Goal: Task Accomplishment & Management: Manage account settings

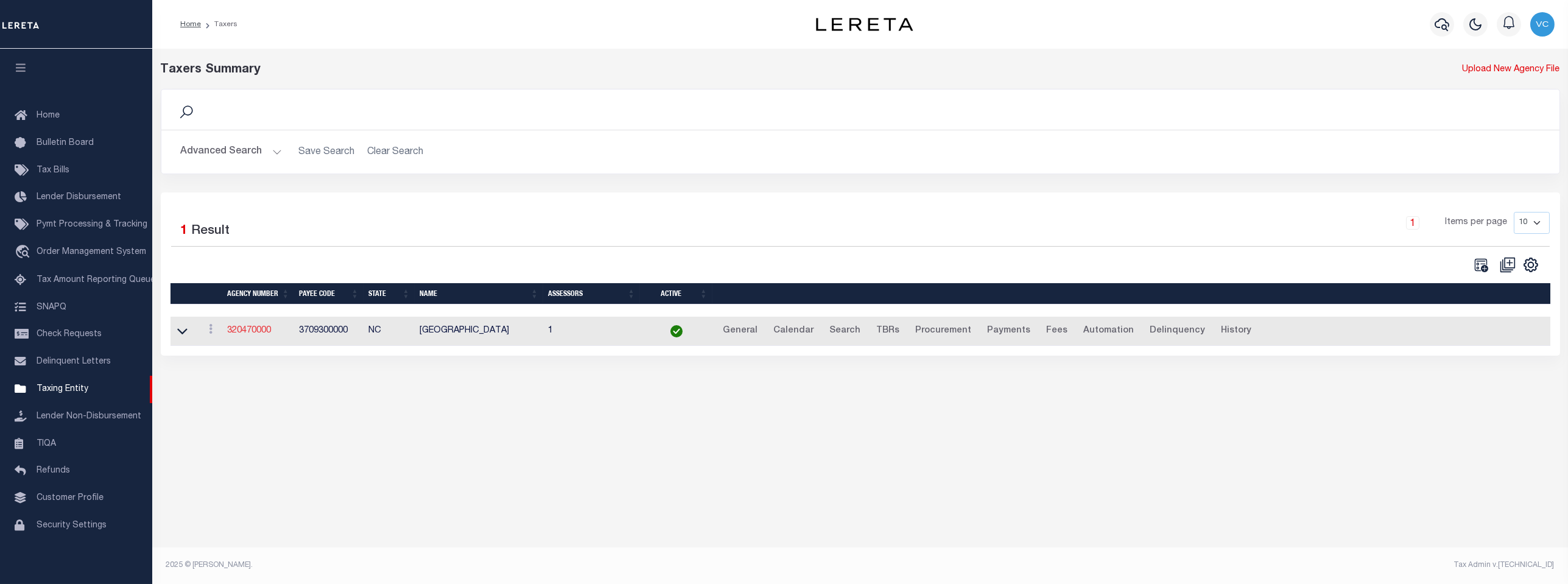
click at [256, 331] on link "320470000" at bounding box center [249, 331] width 44 height 9
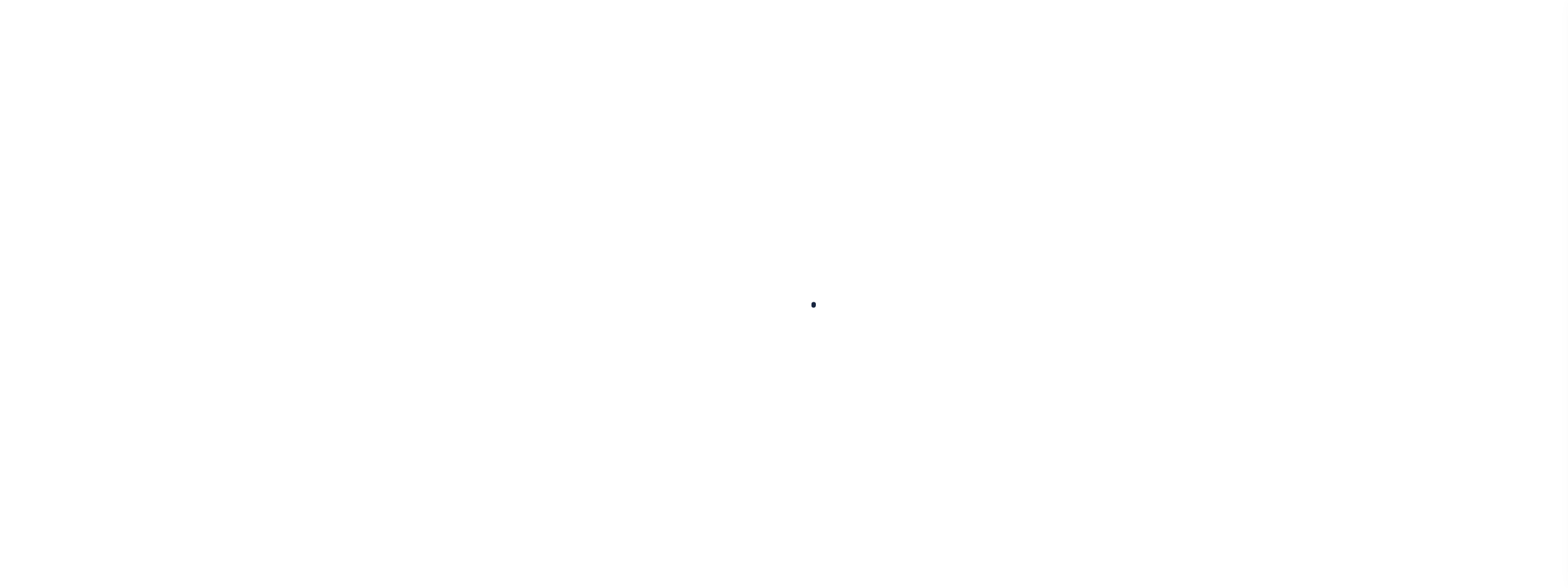
select select
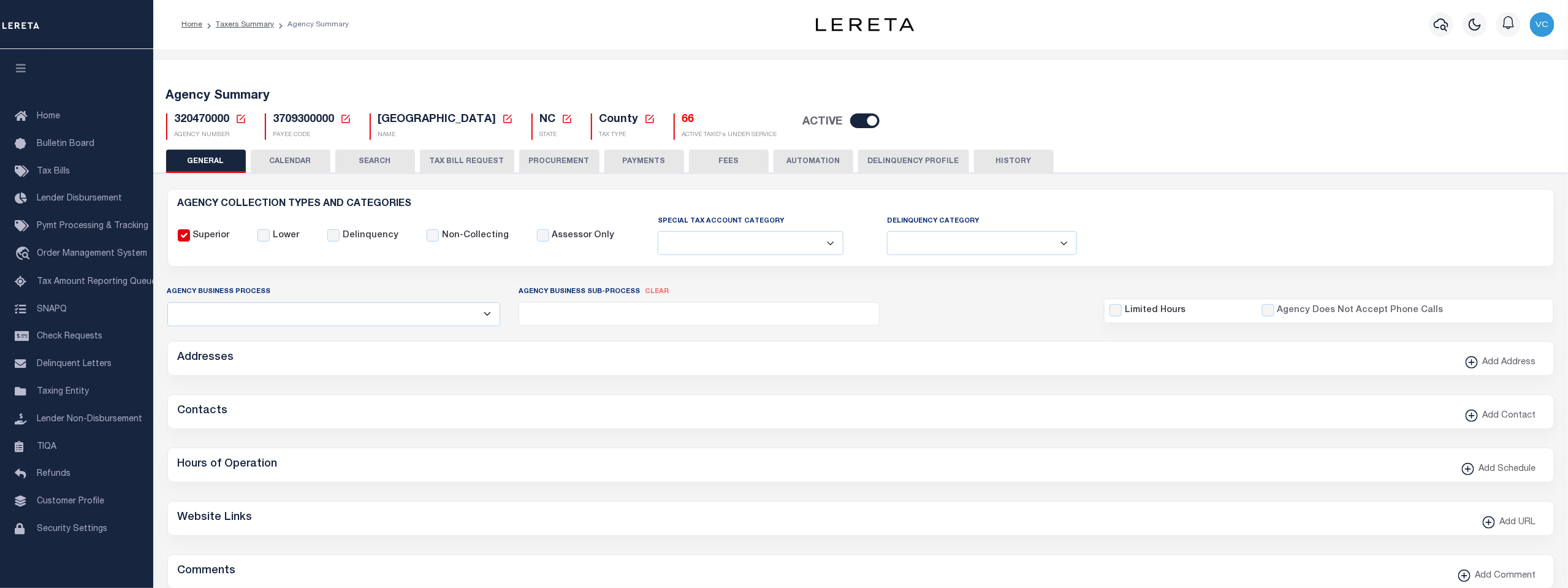
checkbox input "false"
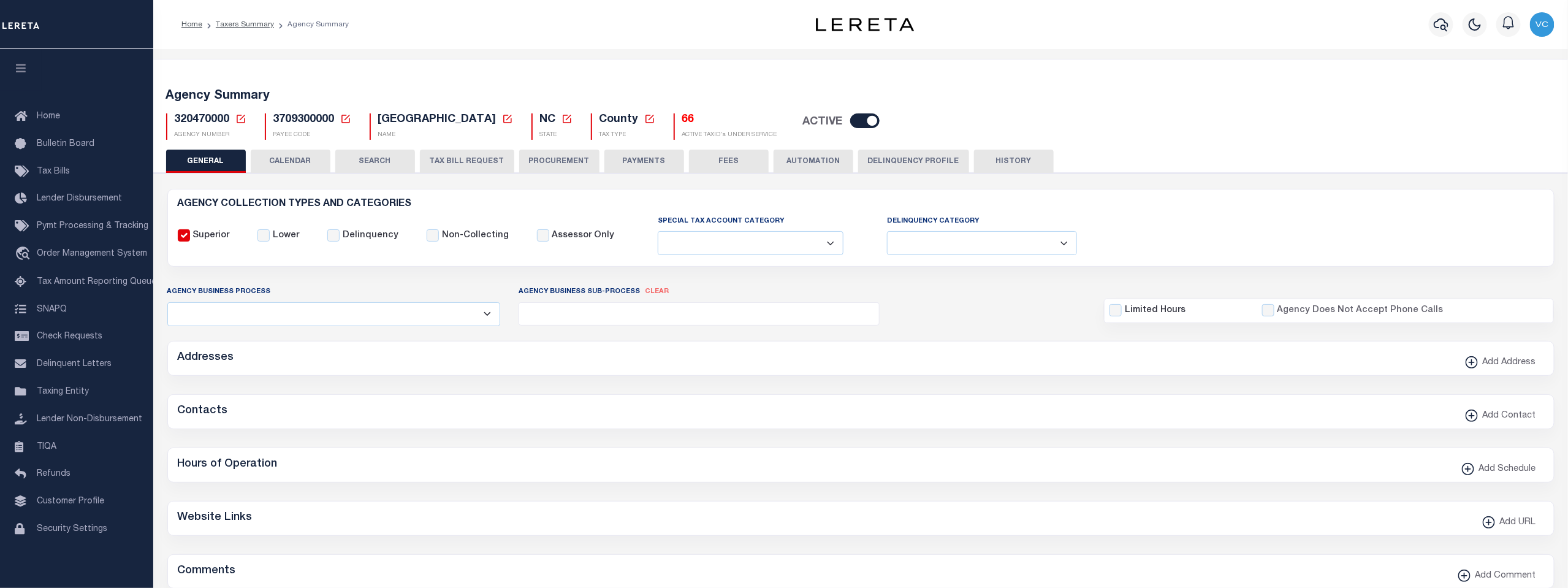
type input "3709300000"
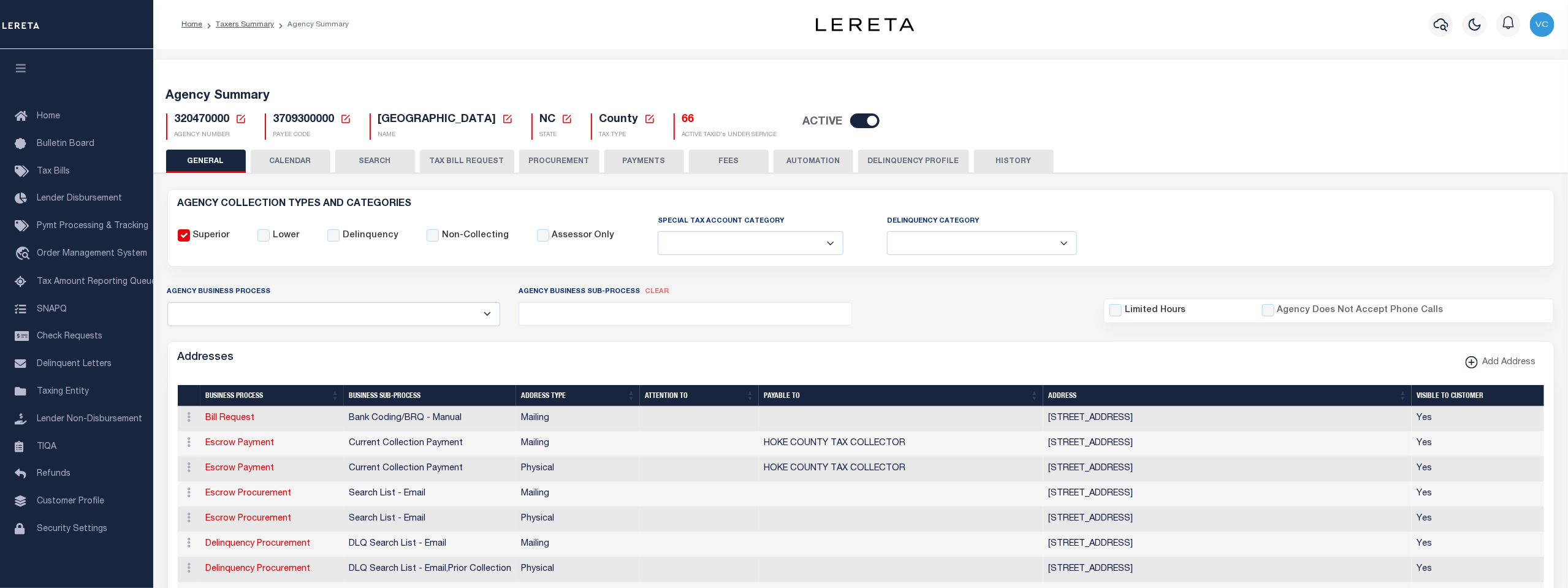
click at [242, 116] on icon at bounding box center [241, 119] width 9 height 9
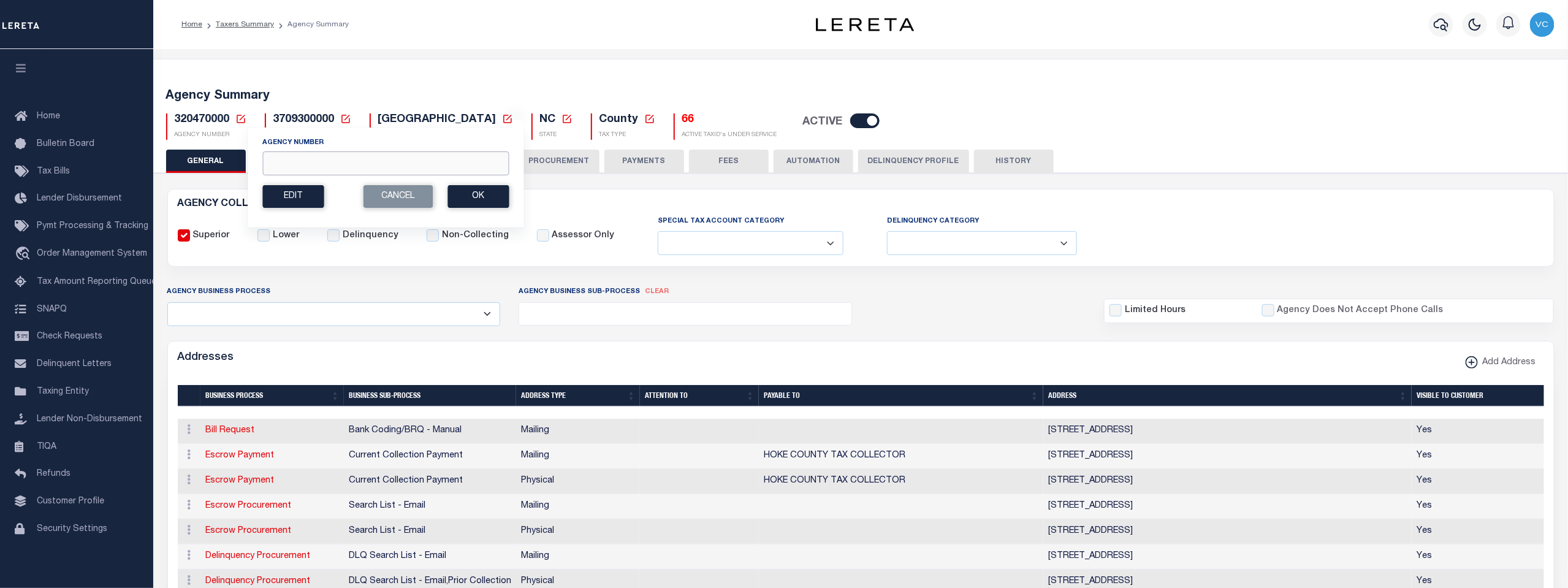
click at [293, 160] on input "Agency Number" at bounding box center [386, 163] width 246 height 24
type input "440090614"
click at [479, 199] on button "Ok" at bounding box center [478, 196] width 61 height 23
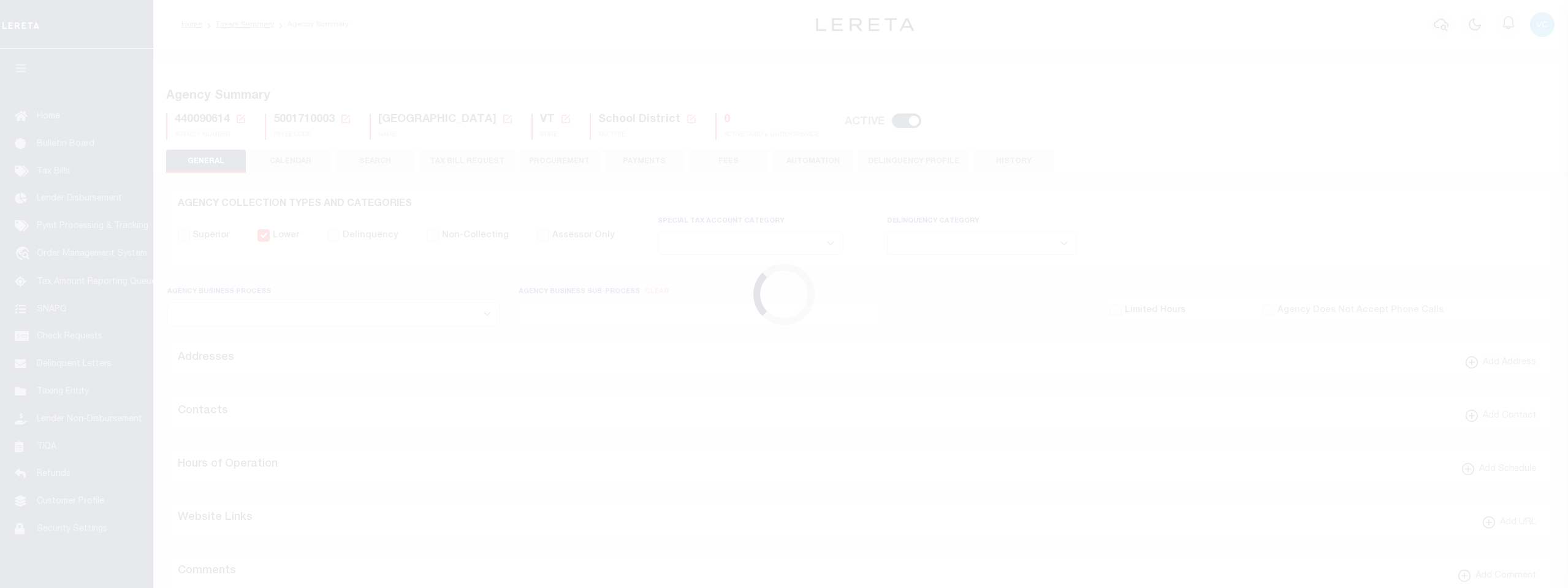
select select
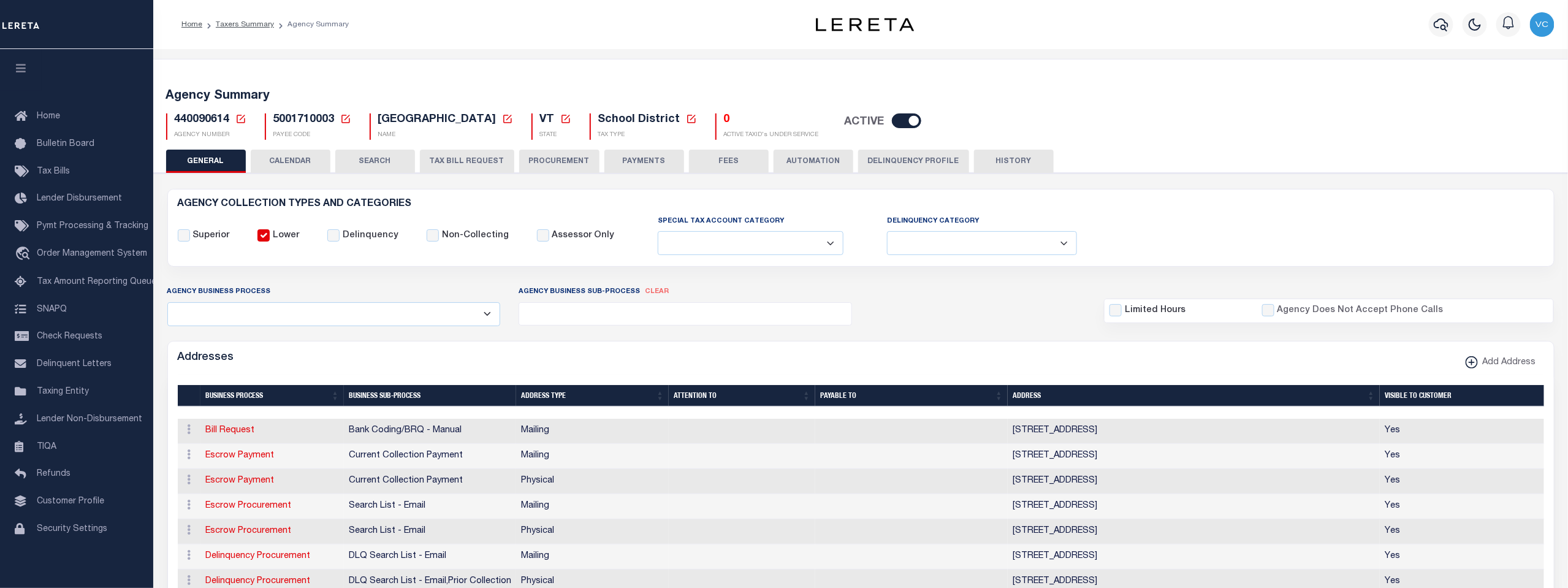
click at [466, 161] on button "TAX BILL REQUEST" at bounding box center [467, 161] width 95 height 23
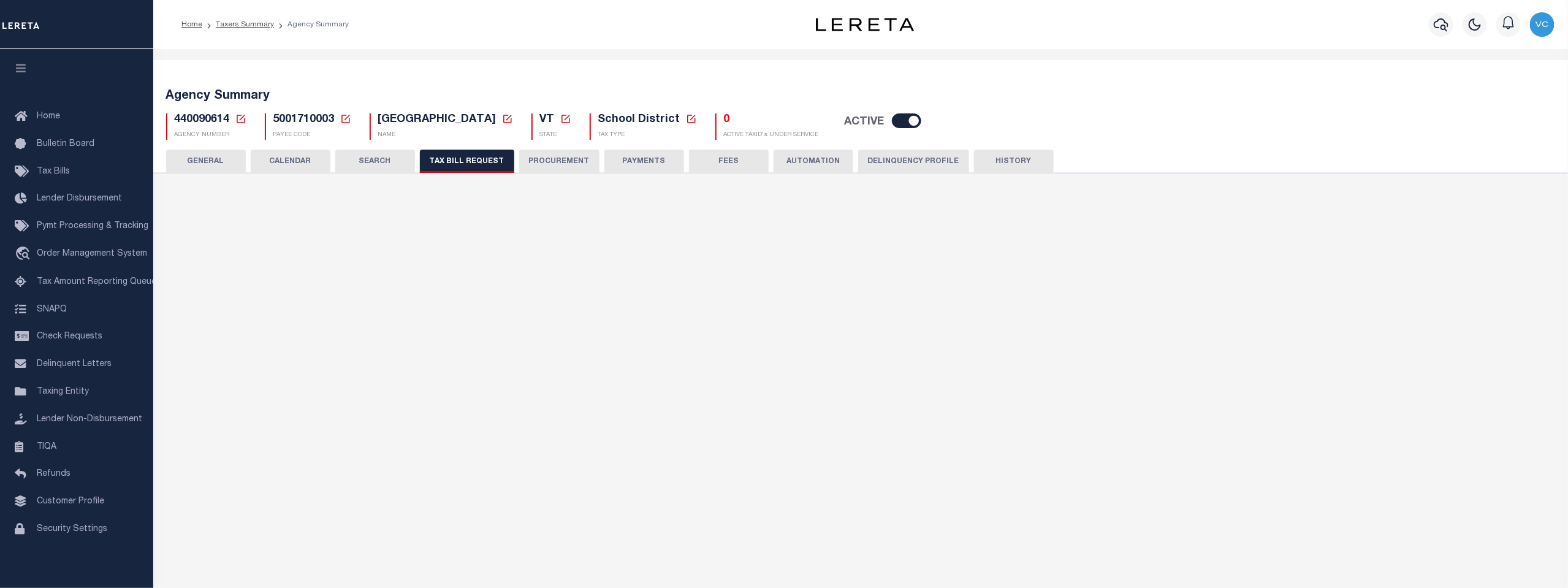
select select "29"
checkbox input "false"
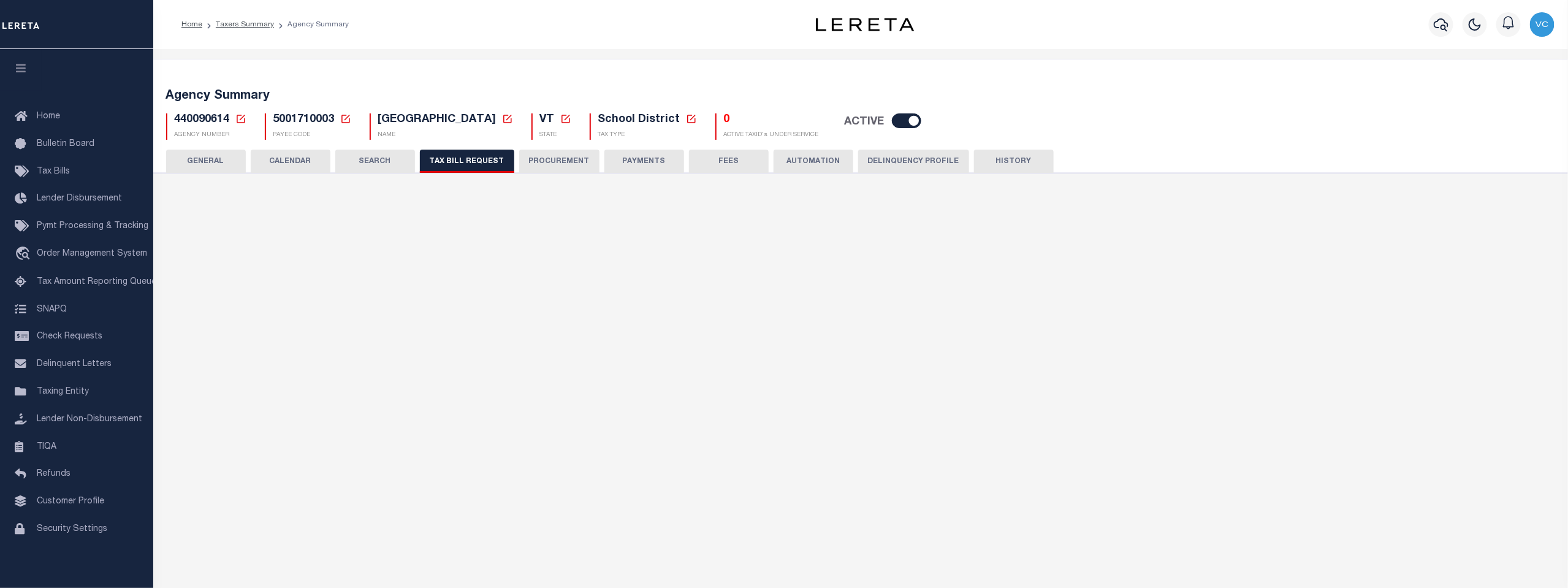
select select "16"
select select "false"
select select
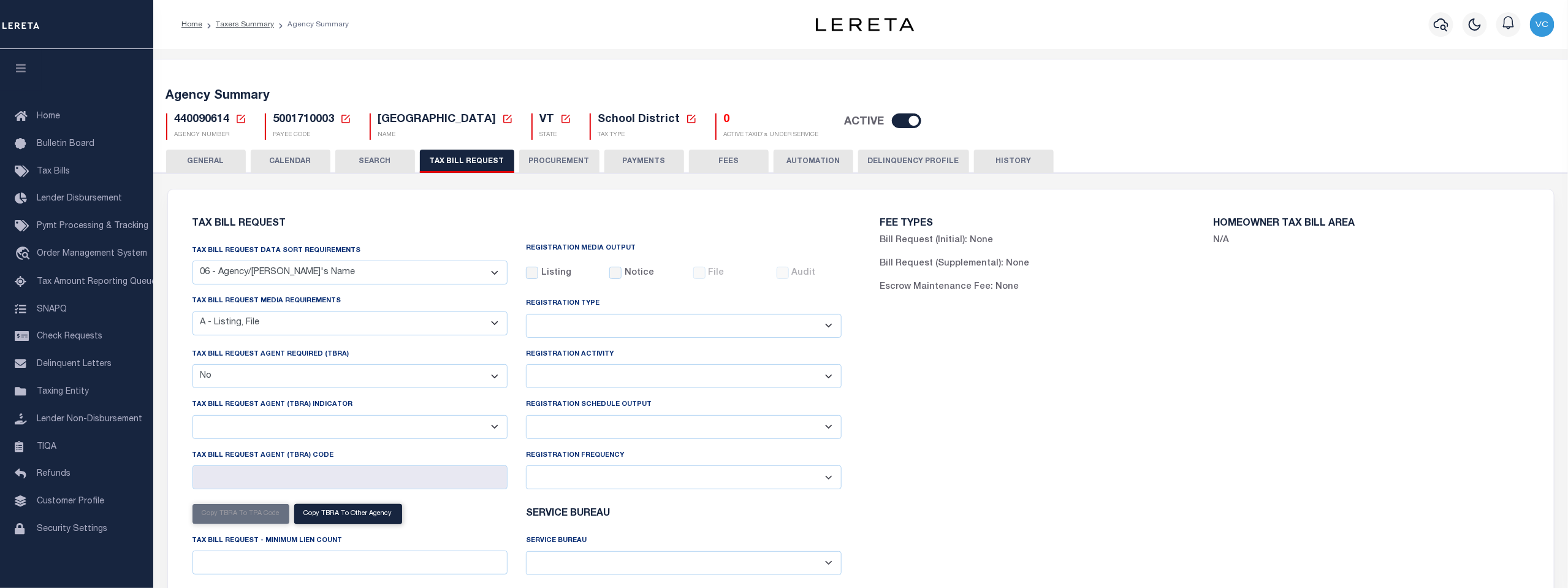
click at [830, 430] on select "Delta File Full File" at bounding box center [683, 427] width 315 height 24
select select "1"
click at [526, 416] on select "Delta File Full File" at bounding box center [683, 427] width 315 height 24
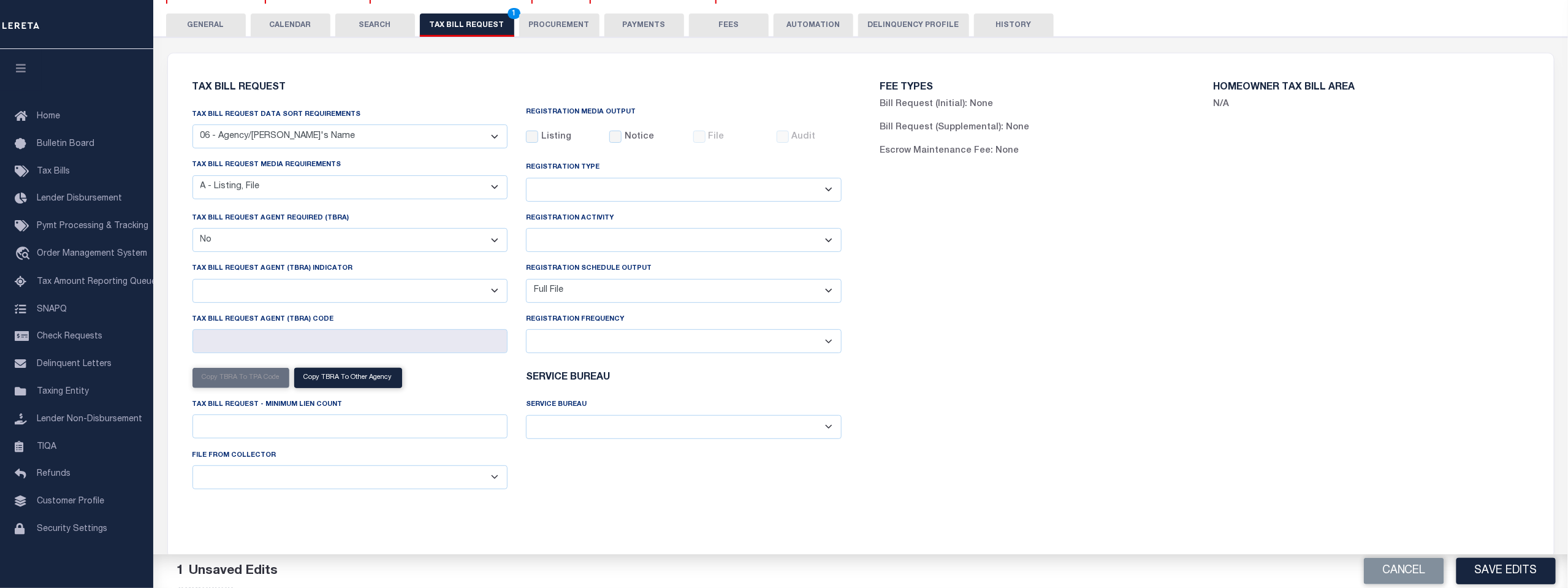
scroll to position [272, 0]
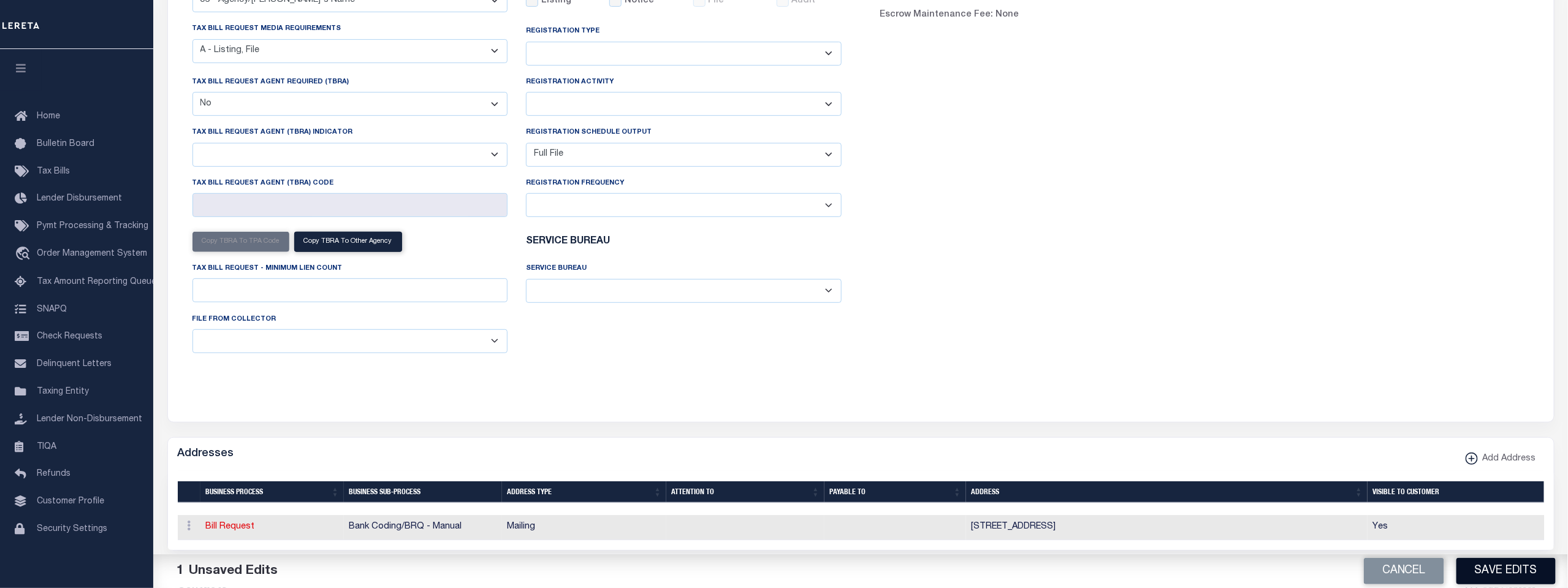
click at [1497, 568] on button "Save Edits" at bounding box center [1506, 571] width 99 height 26
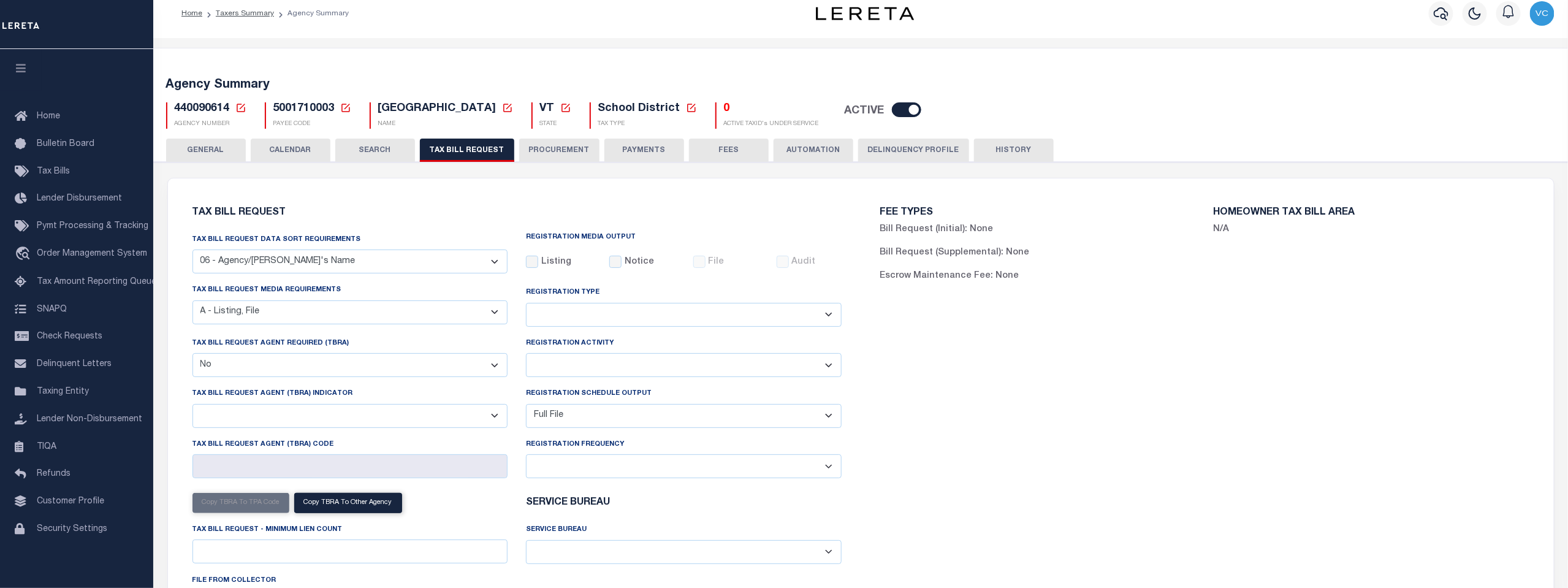
scroll to position [0, 0]
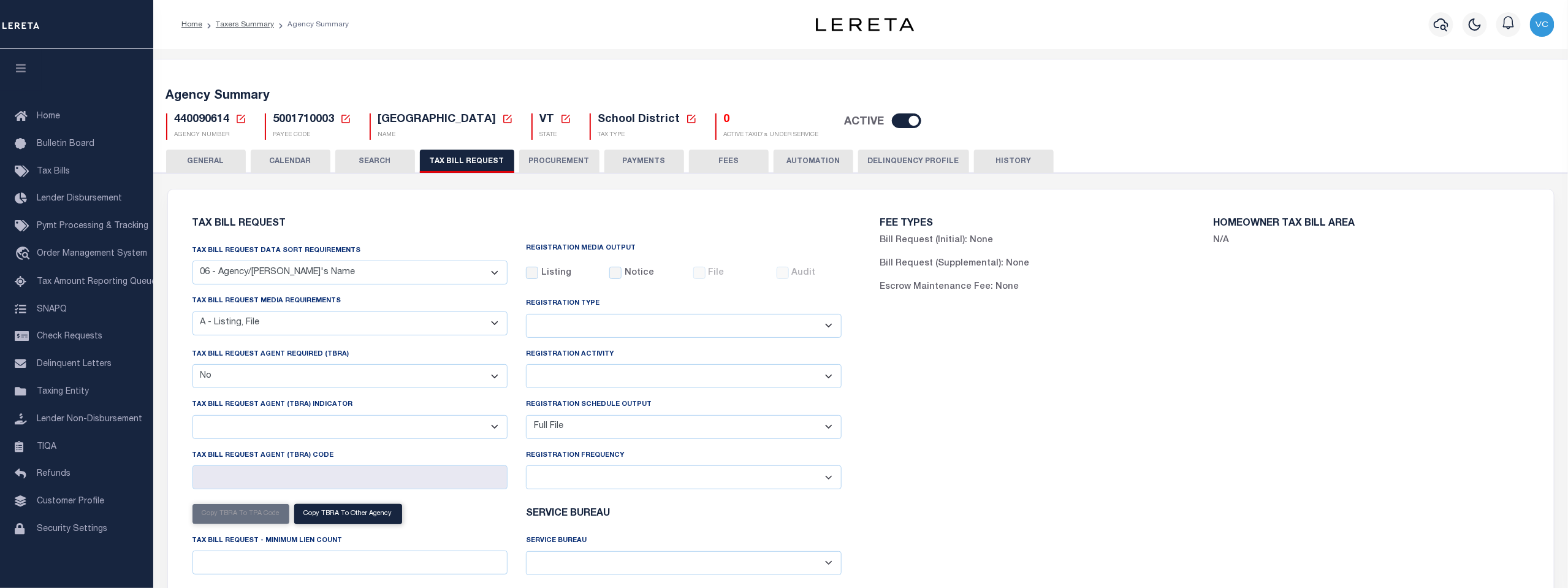
click at [194, 162] on button "GENERAL" at bounding box center [206, 161] width 80 height 23
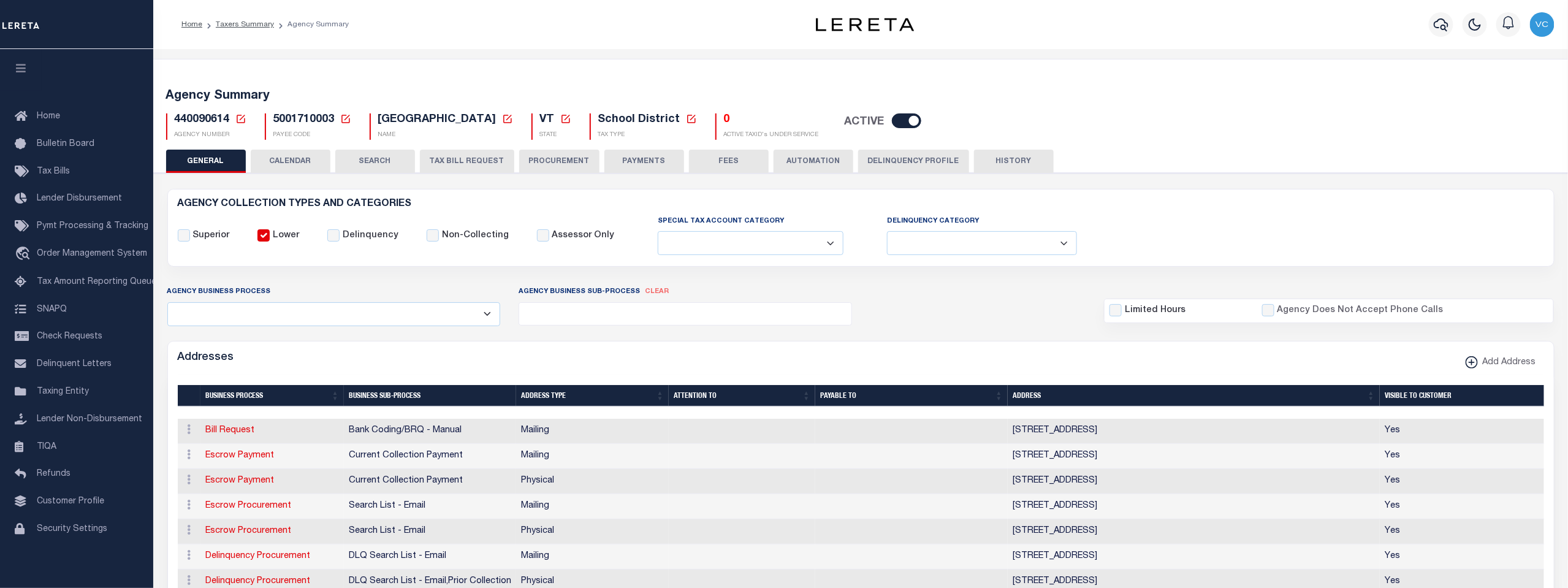
click at [549, 160] on button "PROCUREMENT" at bounding box center [559, 161] width 80 height 23
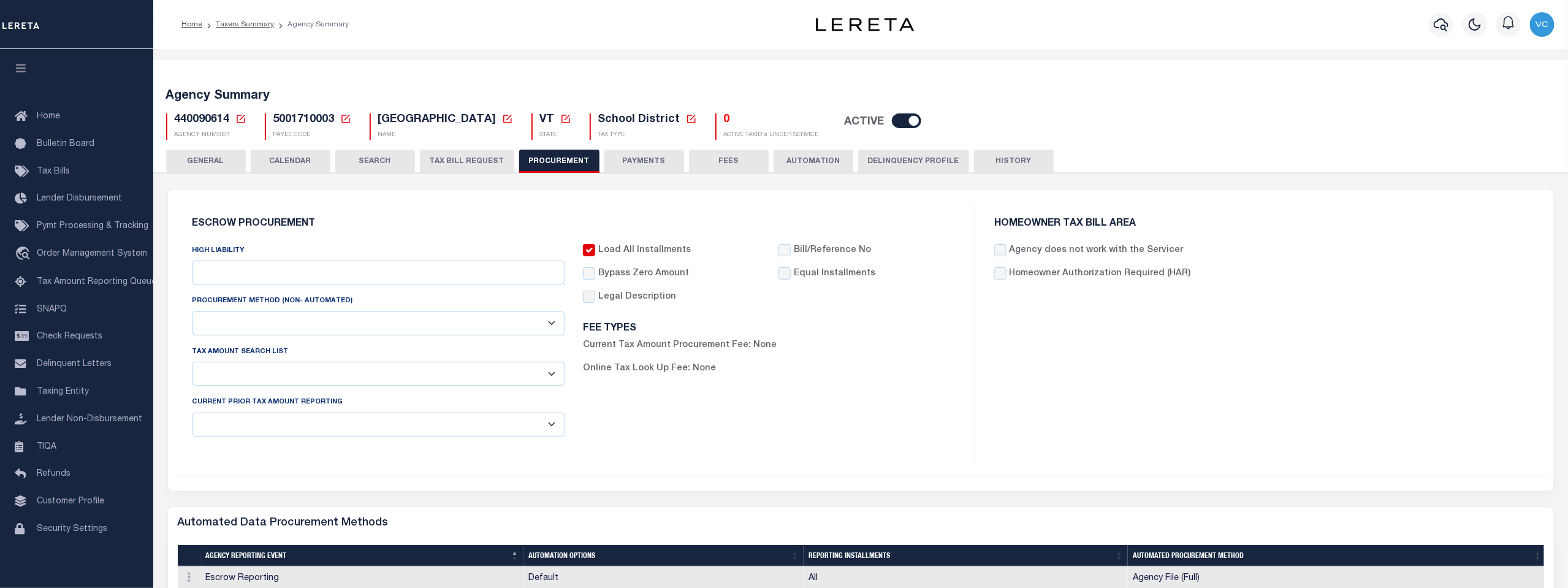
type input "$10,000"
select select "6"
select select "3"
checkbox input "true"
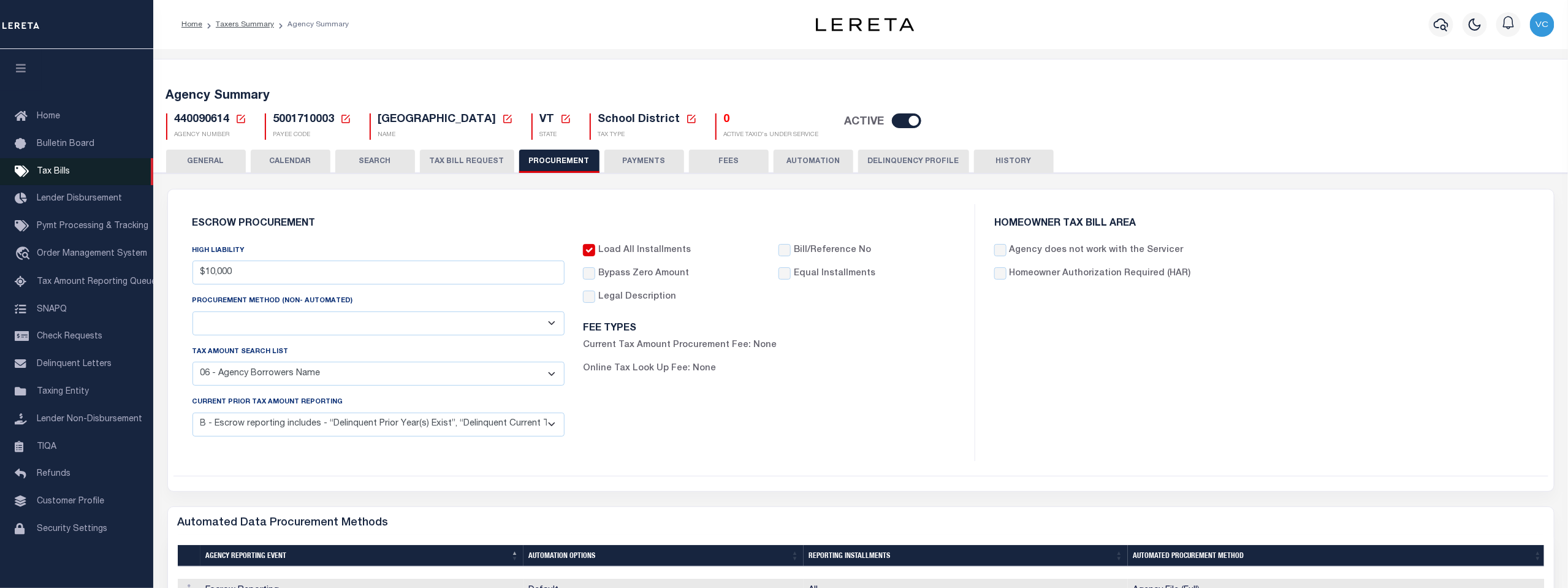
click at [55, 170] on span "Tax Bills" at bounding box center [53, 172] width 33 height 9
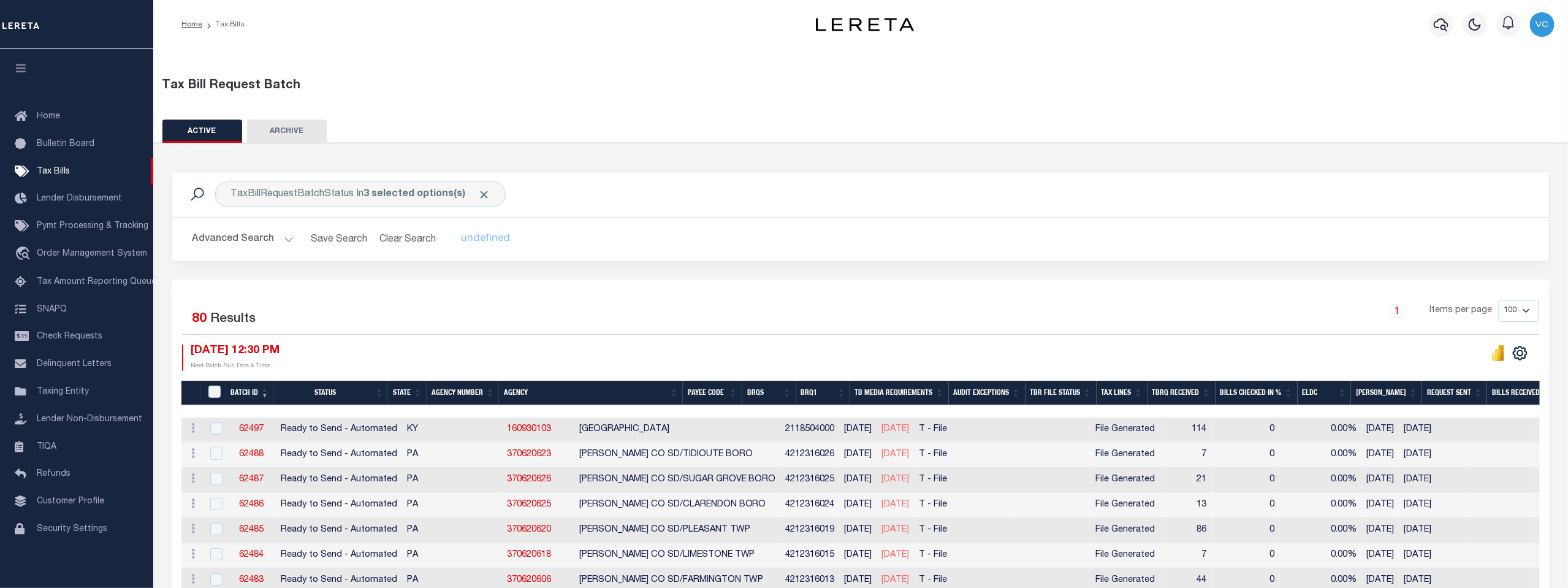
click at [456, 394] on th "Agency Number" at bounding box center [463, 393] width 73 height 25
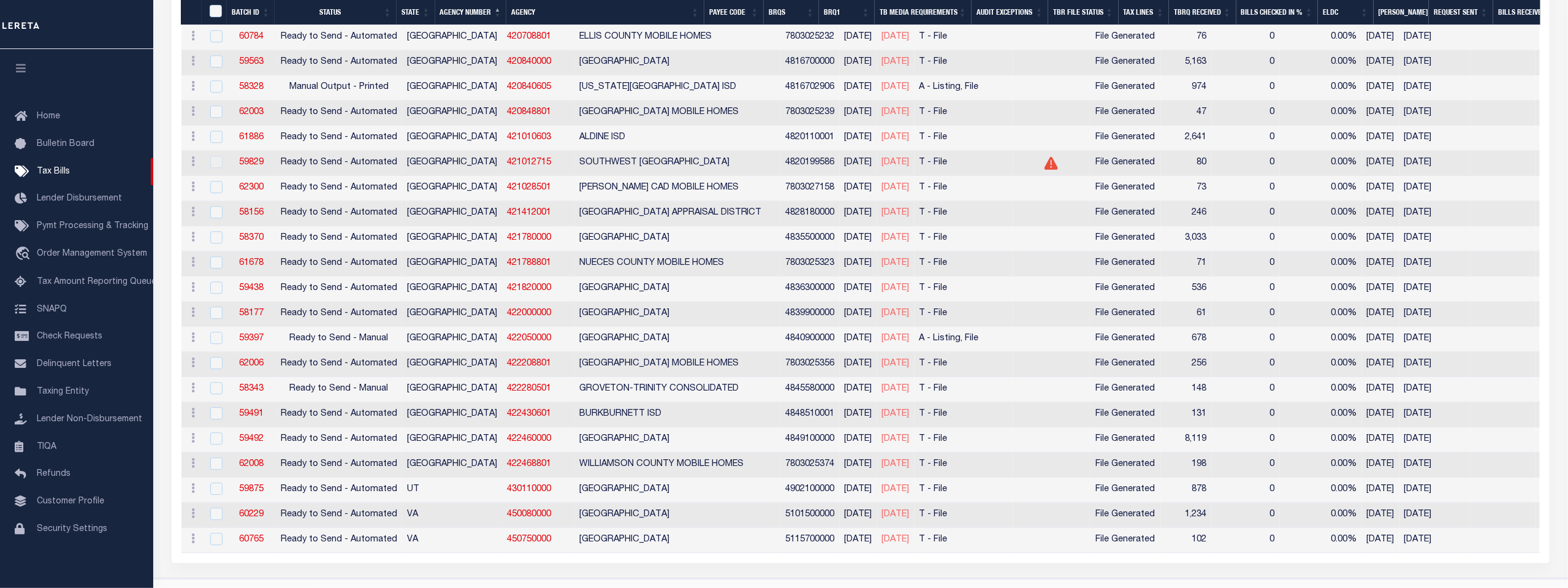
scroll to position [1885, 0]
